Goal: Transaction & Acquisition: Purchase product/service

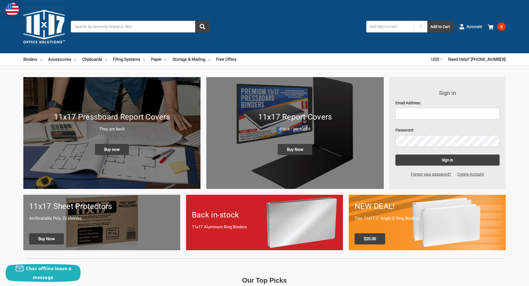
click at [477, 27] on span "Account" at bounding box center [475, 27] width 16 height 6
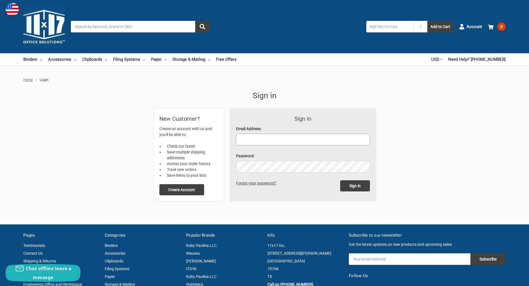
click at [258, 139] on input "Email Address:" at bounding box center [303, 140] width 134 height 12
type input "bmoore@brph.com"
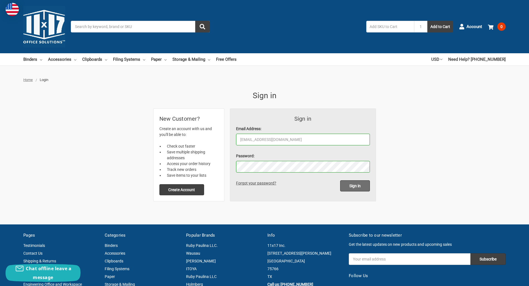
click at [351, 186] on input "Sign in" at bounding box center [355, 186] width 30 height 11
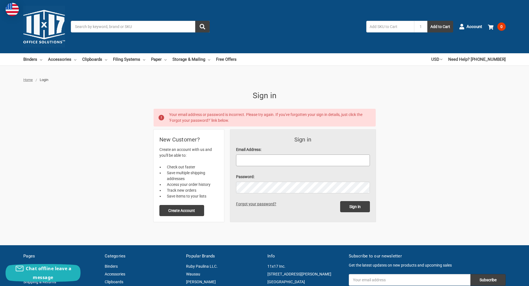
click at [252, 160] on input "Email Address:" at bounding box center [303, 161] width 134 height 12
type input "bmoore@brph.com"
click at [340, 201] on input "Sign in" at bounding box center [355, 206] width 30 height 11
click at [277, 159] on input "Email Address:" at bounding box center [303, 161] width 134 height 12
type input "bmoore@brph.com"
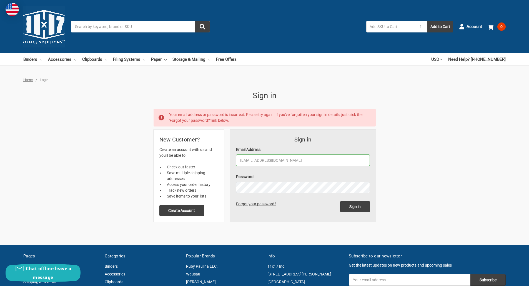
click at [258, 204] on link "Forgot your password?" at bounding box center [257, 204] width 42 height 4
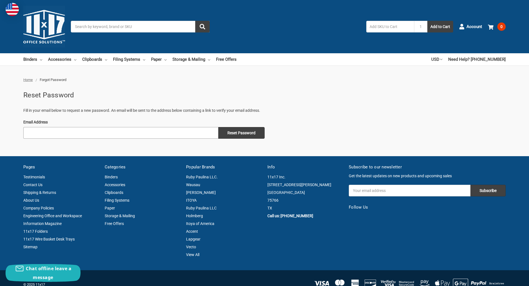
click at [33, 134] on input "Email Address" at bounding box center [120, 133] width 195 height 12
type input "bmoore@brph.com"
click at [251, 132] on input "Reset Password" at bounding box center [241, 133] width 46 height 12
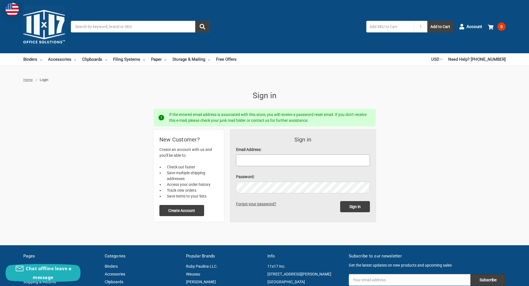
click at [283, 158] on input "Email Address:" at bounding box center [303, 161] width 134 height 12
type input "bmoore@brph.com"
click at [357, 206] on input "Sign in" at bounding box center [355, 206] width 30 height 11
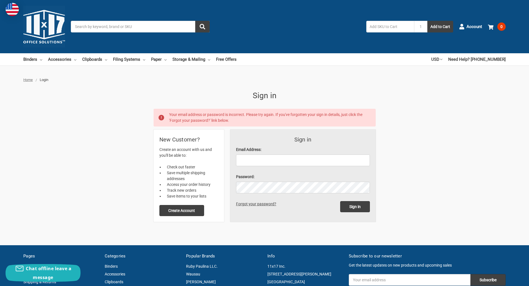
click at [258, 202] on link "Forgot your password?" at bounding box center [257, 204] width 42 height 4
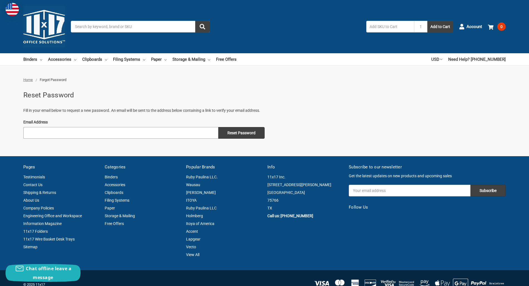
click at [46, 132] on input "Email Address" at bounding box center [120, 133] width 195 height 12
type input "bmoore@brph.com"
click at [241, 132] on input "Reset Password" at bounding box center [241, 133] width 46 height 12
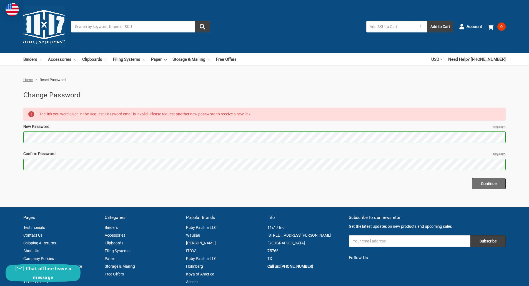
click at [491, 182] on input "Continue" at bounding box center [489, 183] width 34 height 11
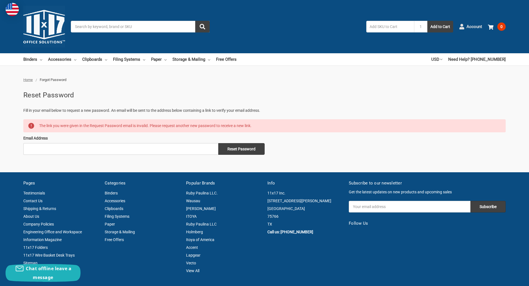
click at [475, 27] on span "Account" at bounding box center [475, 27] width 16 height 6
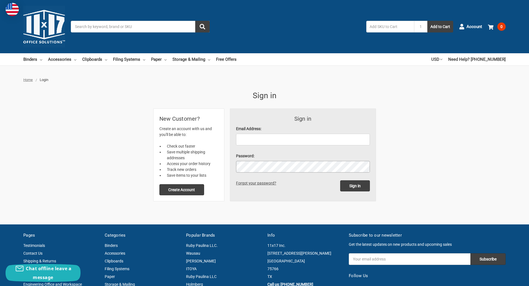
click at [227, 166] on div "Sign in Email Address: Password: Sign in Forgot your password? New Customer? Cr…" at bounding box center [265, 155] width 222 height 92
drag, startPoint x: 245, startPoint y: 140, endPoint x: 251, endPoint y: 139, distance: 5.9
click at [245, 139] on input "Email Address:" at bounding box center [303, 140] width 134 height 12
type input "[EMAIL_ADDRESS][DOMAIN_NAME]"
click at [230, 165] on form "Sign in Email Address: bmoore@brph.com Please use a valid email address, such a…" at bounding box center [303, 155] width 146 height 92
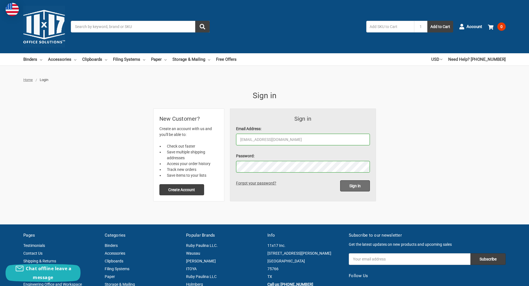
click at [360, 185] on input "Sign in" at bounding box center [355, 186] width 30 height 11
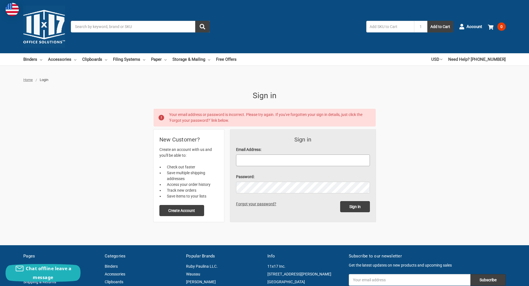
click at [242, 161] on input "Email Address:" at bounding box center [303, 161] width 134 height 12
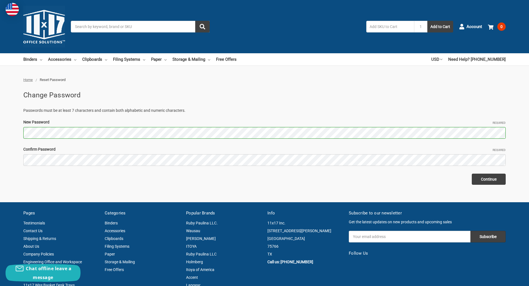
click at [262, 100] on h2 "Change Password" at bounding box center [264, 95] width 482 height 11
click at [491, 178] on input "Continue" at bounding box center [489, 179] width 34 height 11
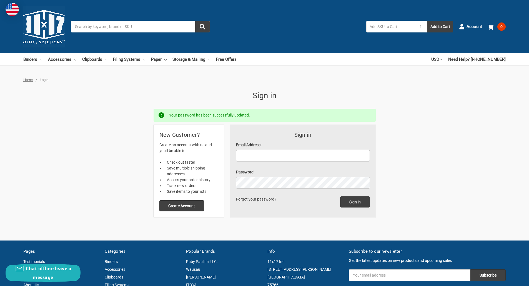
click at [244, 156] on input "Email Address:" at bounding box center [303, 156] width 134 height 12
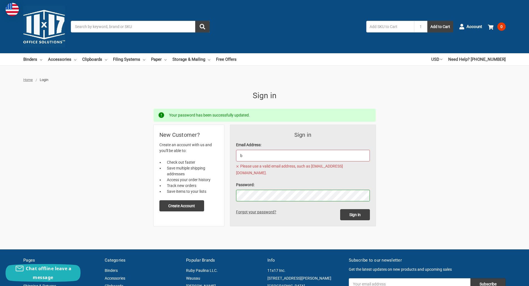
type input "[EMAIL_ADDRESS][DOMAIN_NAME]"
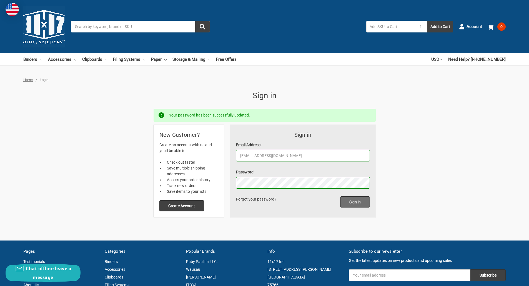
click at [352, 201] on input "Sign in" at bounding box center [355, 202] width 30 height 11
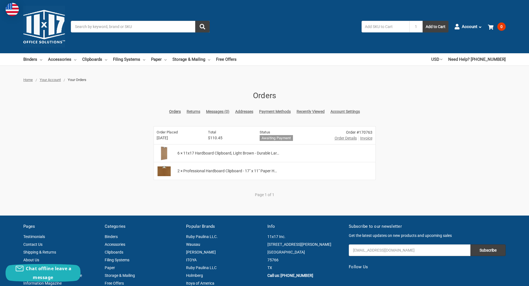
click at [365, 138] on span "Invoice" at bounding box center [366, 139] width 12 height 6
click at [269, 137] on h6 "Awaiting payment" at bounding box center [276, 138] width 33 height 6
click at [341, 138] on span "Order Details" at bounding box center [346, 139] width 22 height 6
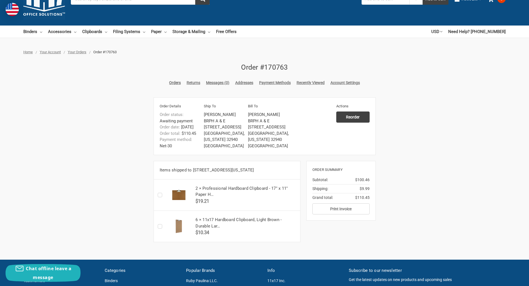
scroll to position [56, 0]
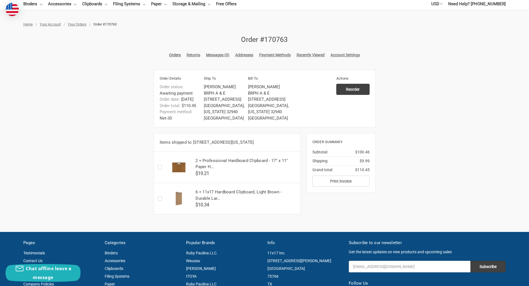
click at [279, 55] on link "Payment Methods" at bounding box center [275, 55] width 32 height 6
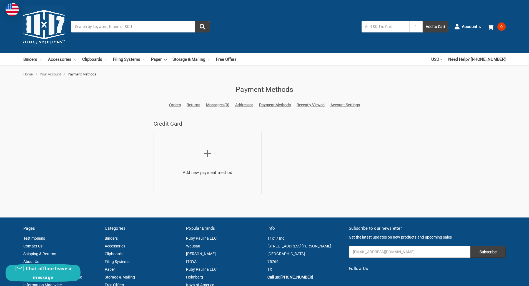
click at [168, 123] on h4 "Credit Card" at bounding box center [265, 124] width 228 height 8
click at [206, 153] on span "+" at bounding box center [208, 154] width 8 height 16
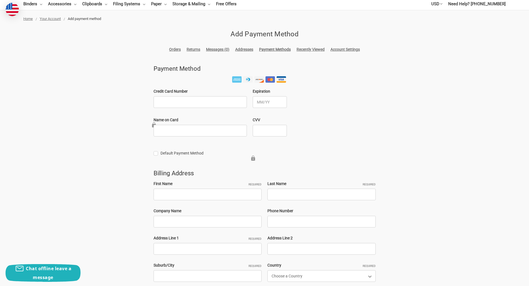
scroll to position [28, 0]
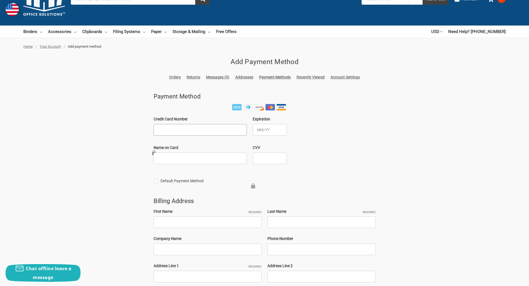
click at [168, 127] on input "Credit Card Number" at bounding box center [200, 130] width 93 height 12
type input "4854 2641 5324 6187"
type input "William Moore"
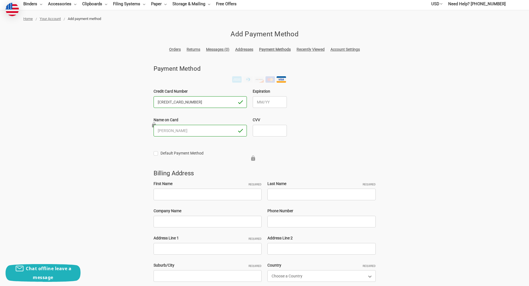
scroll to position [83, 0]
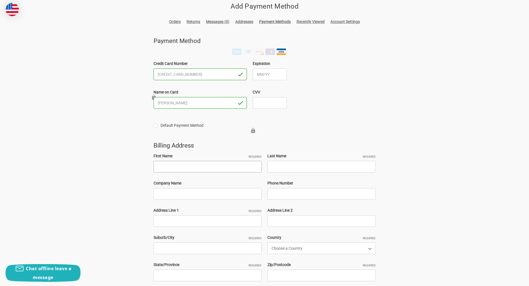
click at [162, 167] on input "First Name Required" at bounding box center [208, 167] width 108 height 12
type input "William"
type input "Moore"
type input "3215919997"
type input "2549 Brett Ct."
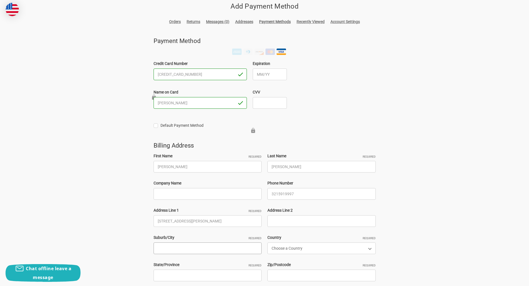
type input "Melbourne"
select select "[GEOGRAPHIC_DATA]"
type input "FL"
type input "32935"
select select "Florida"
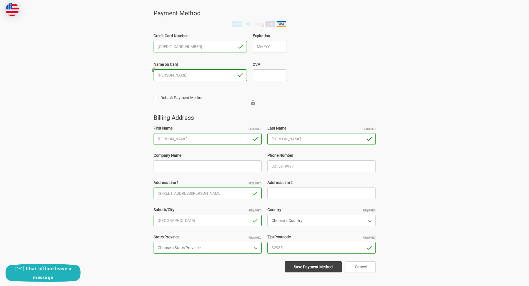
scroll to position [139, 0]
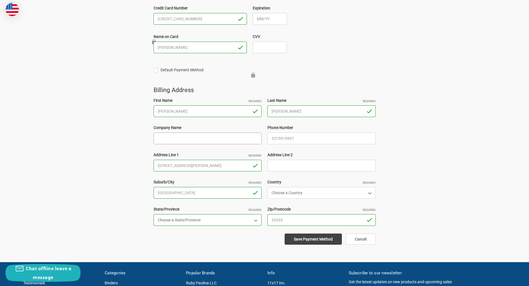
click at [159, 136] on input "Company Name" at bounding box center [208, 139] width 108 height 12
type input "BRPH"
click at [123, 139] on div "Home Your Account Add payment method Add Payment Method Orders Returns Messages…" at bounding box center [264, 89] width 529 height 312
click at [319, 239] on input "Save Payment Method" at bounding box center [313, 239] width 57 height 11
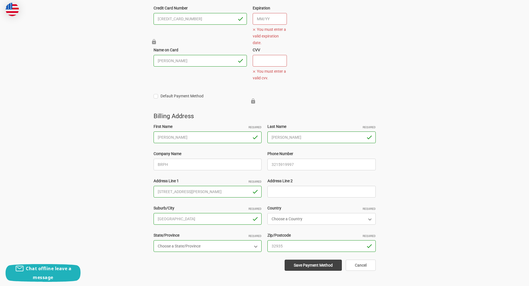
click at [259, 16] on input "Expiration" at bounding box center [270, 19] width 34 height 12
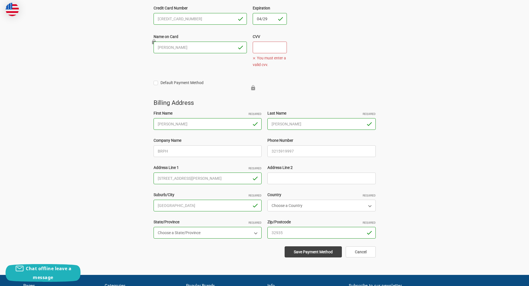
type input "04/29"
click at [266, 45] on input "CVV" at bounding box center [270, 48] width 34 height 12
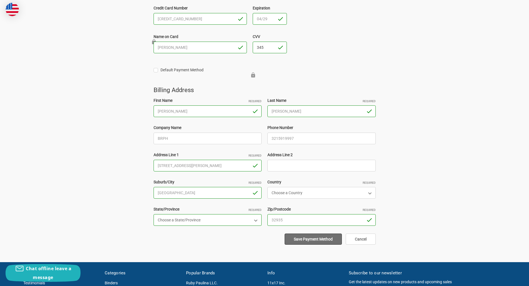
type input "345"
click at [315, 239] on input "Save Payment Method" at bounding box center [313, 239] width 57 height 11
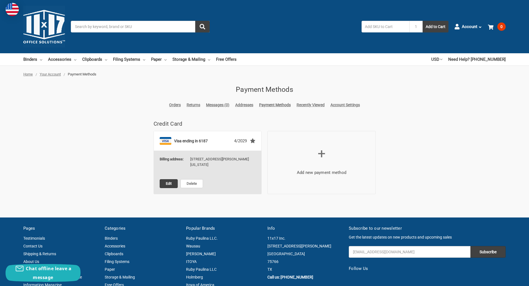
click at [174, 104] on link "Orders" at bounding box center [175, 105] width 12 height 6
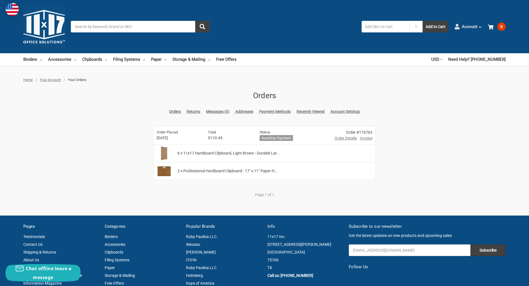
click at [480, 25] on icon at bounding box center [480, 27] width 4 height 4
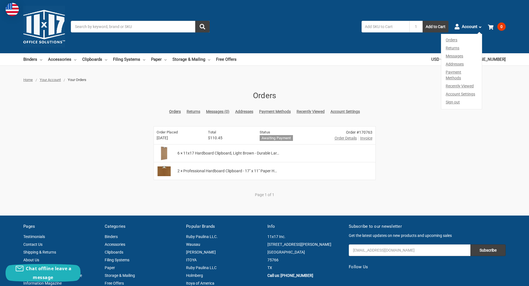
click at [477, 113] on div "Home Your Account Your Orders Orders Orders Returns Messages (0) Addresses Paym…" at bounding box center [264, 140] width 529 height 127
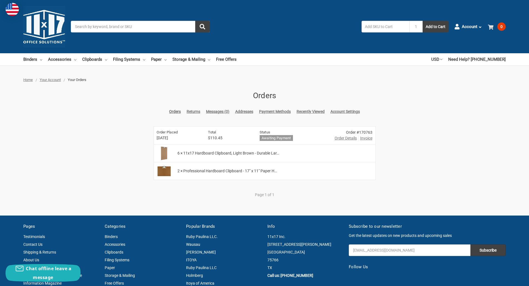
click at [491, 27] on use at bounding box center [491, 27] width 6 height 5
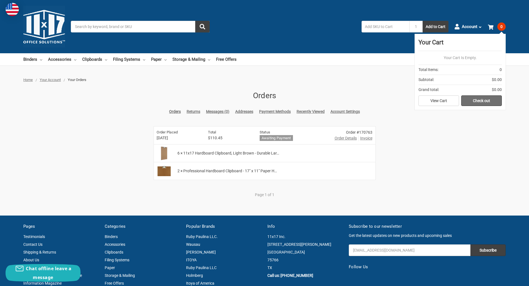
click at [481, 99] on link "Check out" at bounding box center [481, 101] width 41 height 11
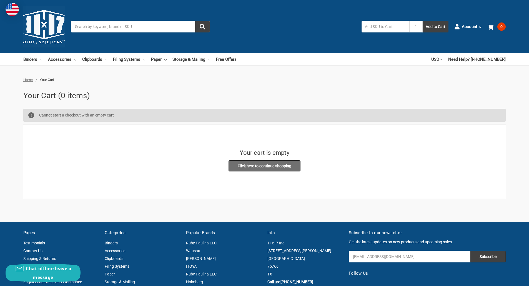
click at [258, 166] on link "Click here to continue shopping" at bounding box center [265, 166] width 72 height 11
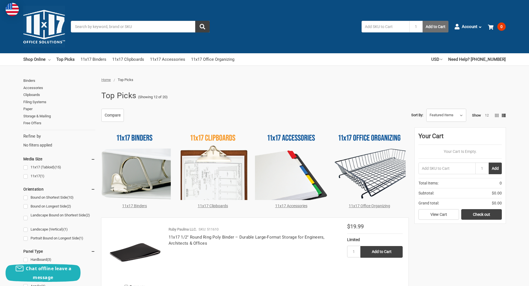
click at [433, 26] on button "Add to Cart" at bounding box center [436, 27] width 26 height 12
click at [106, 79] on span "Home" at bounding box center [105, 80] width 9 height 4
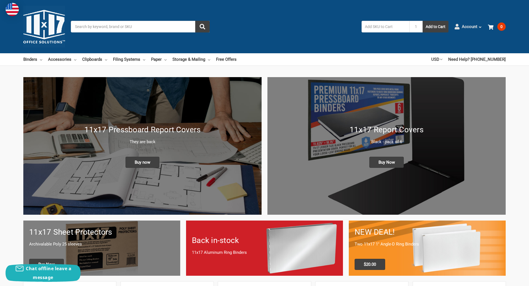
click at [475, 24] on span "Account" at bounding box center [470, 27] width 16 height 6
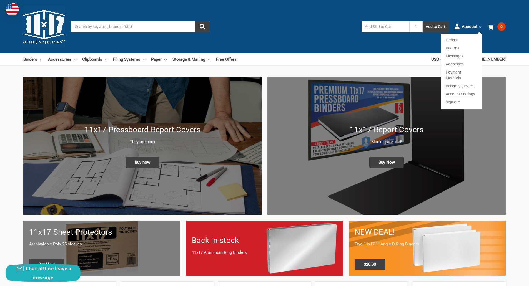
click at [448, 39] on link "Orders" at bounding box center [461, 39] width 41 height 10
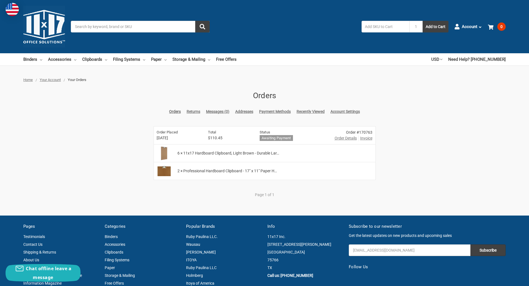
click at [366, 138] on span "Invoice" at bounding box center [366, 139] width 12 height 6
click at [344, 111] on link "Account Settings" at bounding box center [344, 112] width 29 height 6
click at [266, 135] on div "Status Awaiting payment" at bounding box center [294, 136] width 75 height 18
drag, startPoint x: 266, startPoint y: 135, endPoint x: 276, endPoint y: 135, distance: 10.6
click at [265, 134] on div "Status Awaiting payment" at bounding box center [294, 136] width 75 height 18
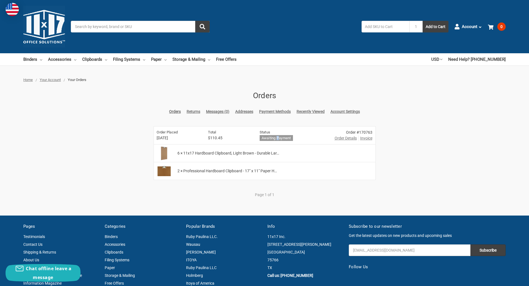
drag, startPoint x: 277, startPoint y: 136, endPoint x: 285, endPoint y: 137, distance: 8.1
click at [277, 137] on h6 "Awaiting payment" at bounding box center [276, 138] width 33 height 6
drag, startPoint x: 286, startPoint y: 138, endPoint x: 281, endPoint y: 136, distance: 5.6
click at [281, 136] on h6 "Awaiting payment" at bounding box center [276, 138] width 33 height 6
click at [304, 134] on h6 "Status" at bounding box center [293, 133] width 66 height 6
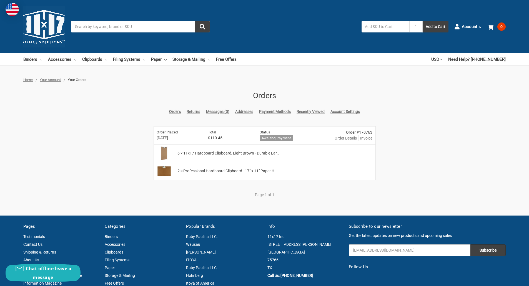
click at [304, 134] on h6 "Status" at bounding box center [293, 133] width 66 height 6
drag, startPoint x: 229, startPoint y: 132, endPoint x: 221, endPoint y: 136, distance: 9.6
click at [228, 133] on h6 "Total" at bounding box center [229, 133] width 42 height 6
drag, startPoint x: 221, startPoint y: 136, endPoint x: 200, endPoint y: 138, distance: 21.2
click at [208, 138] on div "Total $110.45" at bounding box center [230, 136] width 51 height 18
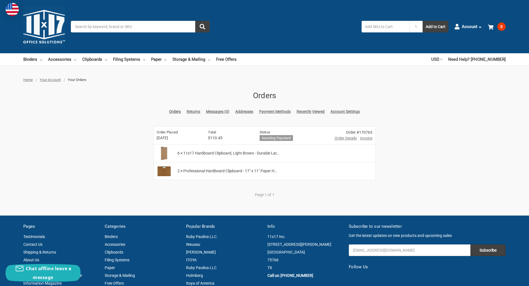
drag, startPoint x: 183, startPoint y: 136, endPoint x: 170, endPoint y: 134, distance: 12.9
click at [171, 134] on div "Order Placed Aug 20, 2025" at bounding box center [179, 136] width 51 height 18
drag, startPoint x: 169, startPoint y: 134, endPoint x: 166, endPoint y: 132, distance: 3.4
click at [167, 133] on h6 "Order Placed" at bounding box center [178, 133] width 42 height 6
click at [364, 132] on div "Order #170763" at bounding box center [354, 133] width 38 height 6
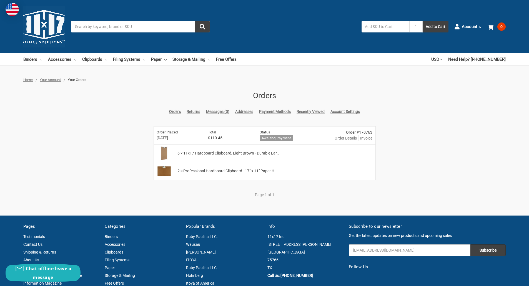
click at [352, 134] on div "Order #170763" at bounding box center [354, 133] width 38 height 6
click at [344, 138] on span "Order Details" at bounding box center [346, 139] width 22 height 6
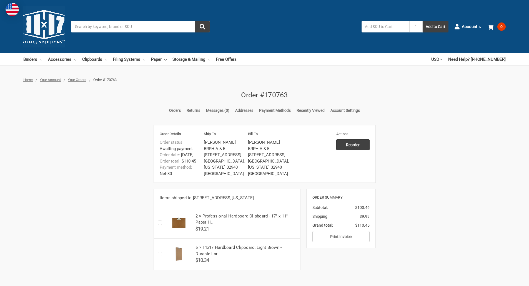
scroll to position [56, 0]
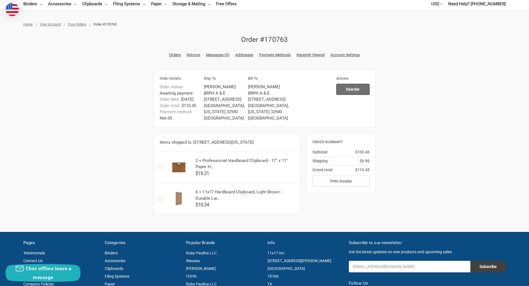
click at [353, 87] on input "Reorder" at bounding box center [352, 89] width 33 height 11
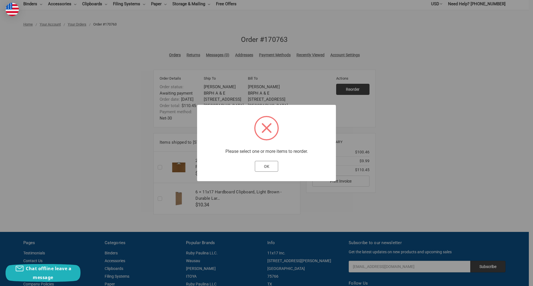
click at [267, 165] on button "OK" at bounding box center [267, 166] width 24 height 11
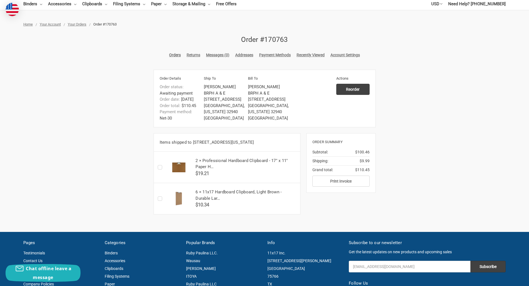
click at [160, 167] on label "Checkbox 51820 label" at bounding box center [161, 167] width 7 height 0
click at [159, 168] on input "Checkbox 51820 label" at bounding box center [159, 167] width 0 height 0
checkbox input "true"
click at [160, 199] on label "Checkbox 51819 label" at bounding box center [161, 199] width 7 height 0
click at [159, 199] on input "Checkbox 51819 label" at bounding box center [159, 199] width 0 height 0
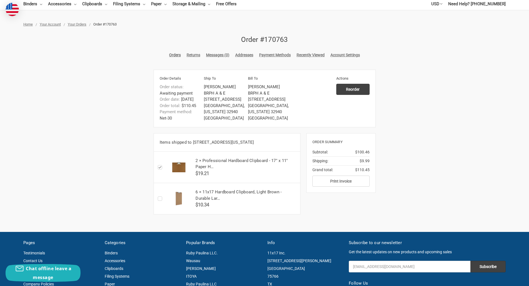
checkbox input "true"
click at [352, 89] on input "Reorder" at bounding box center [352, 89] width 33 height 11
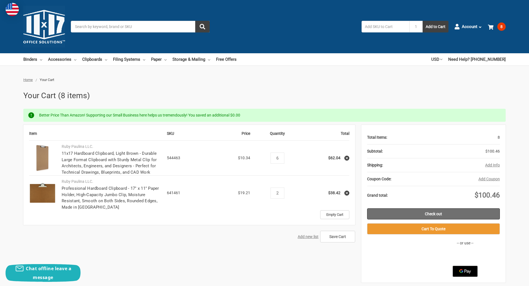
click at [433, 213] on link "Check out" at bounding box center [433, 214] width 133 height 11
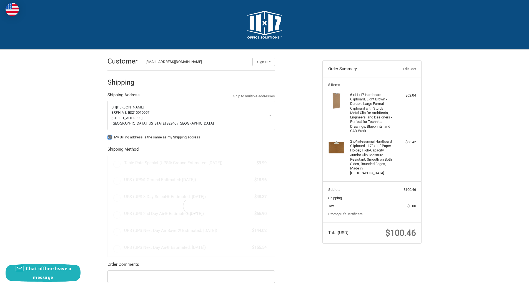
radio input "true"
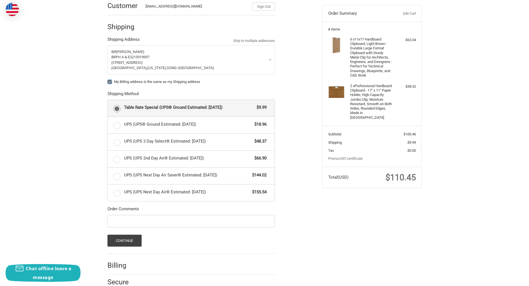
scroll to position [76, 0]
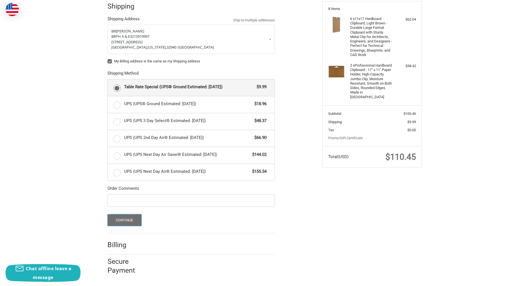
click at [122, 219] on button "Continue" at bounding box center [124, 220] width 34 height 12
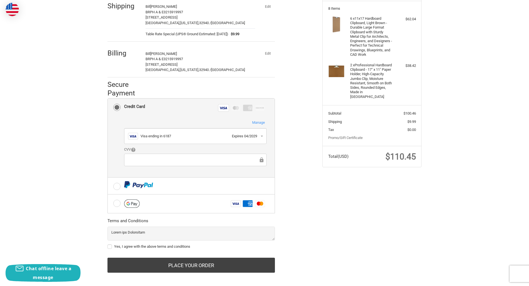
scroll to position [81, 0]
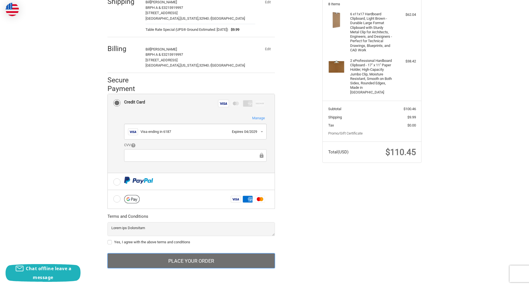
click at [188, 260] on button "Place Your Order" at bounding box center [190, 261] width 167 height 15
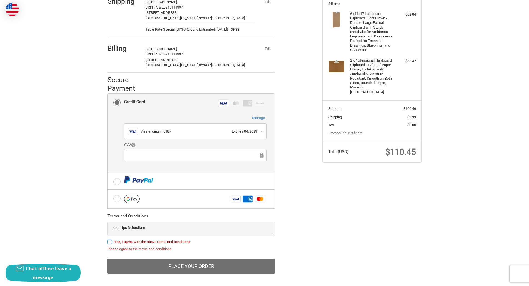
scroll to position [87, 0]
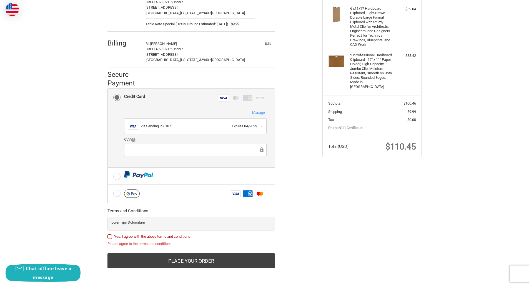
click at [109, 237] on label "Yes, I agree with the above terms and conditions" at bounding box center [190, 237] width 167 height 4
click at [108, 234] on input "Yes, I agree with the above terms and conditions" at bounding box center [107, 234] width 0 height 0
checkbox input "true"
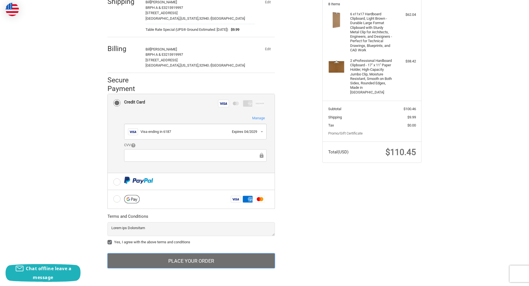
click at [186, 259] on button "Place Your Order" at bounding box center [190, 261] width 167 height 15
click at [189, 259] on button "Place Your Order" at bounding box center [190, 261] width 167 height 15
click at [205, 260] on button "Place Your Order" at bounding box center [190, 261] width 167 height 15
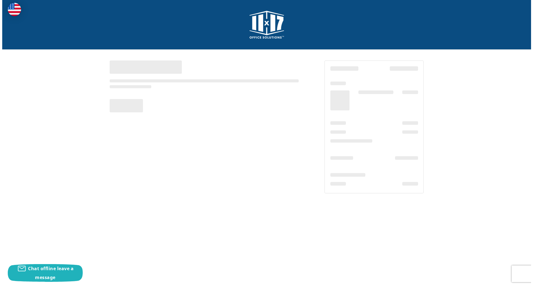
scroll to position [0, 0]
